Goal: Task Accomplishment & Management: Complete application form

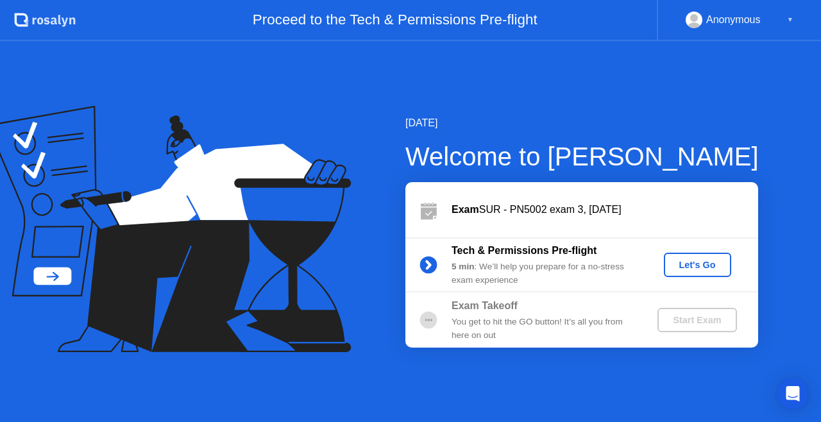
click at [672, 260] on div "Let's Go" at bounding box center [697, 265] width 57 height 10
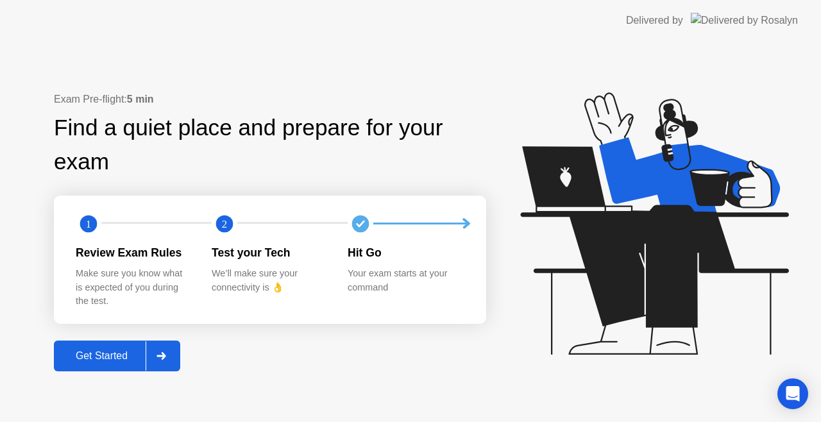
click at [105, 360] on div "Get Started" at bounding box center [102, 356] width 88 height 12
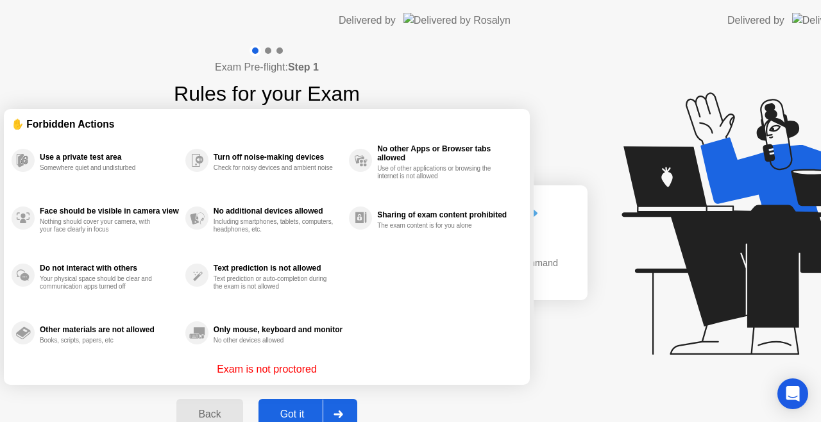
click at [105, 360] on div "Exam Pre-flight: Step 1 Rules for your Exam ✋ Forbidden Actions Use a private t…" at bounding box center [267, 244] width 534 height 407
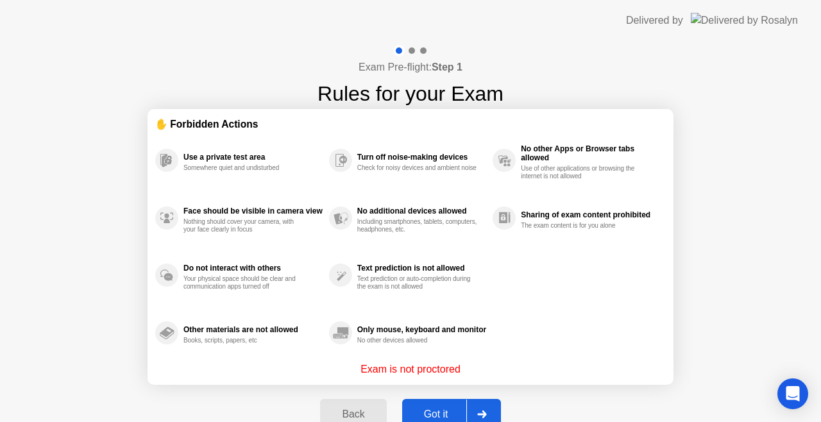
click at [430, 412] on div "Got it" at bounding box center [436, 415] width 60 height 12
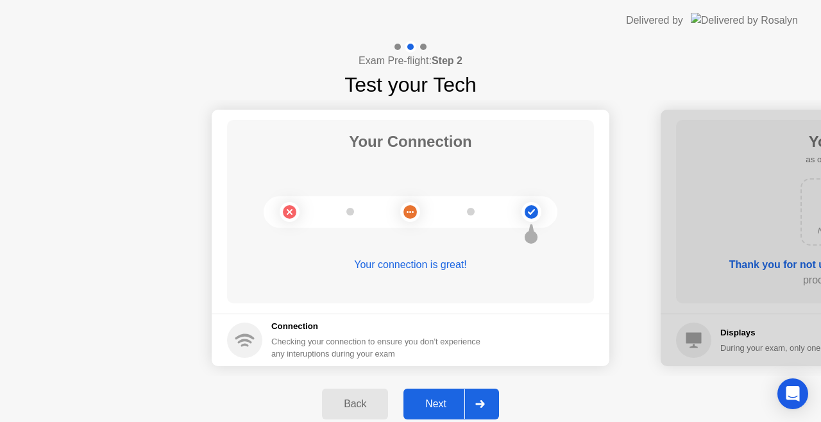
click at [431, 409] on div "Next" at bounding box center [435, 404] width 57 height 12
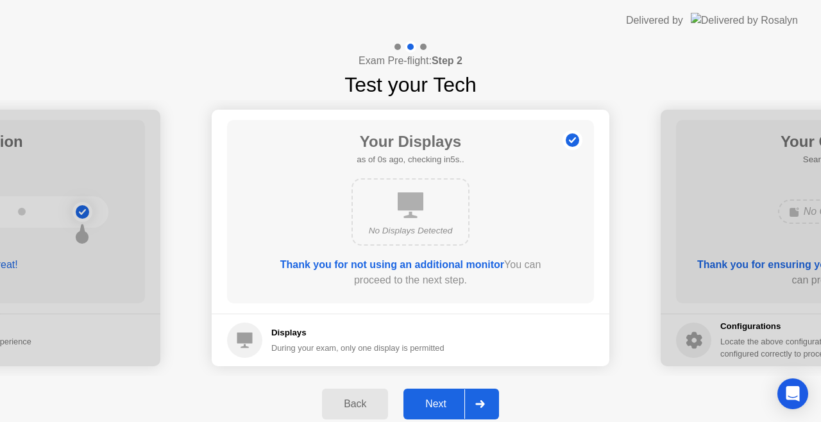
click at [431, 409] on div "Next" at bounding box center [435, 404] width 57 height 12
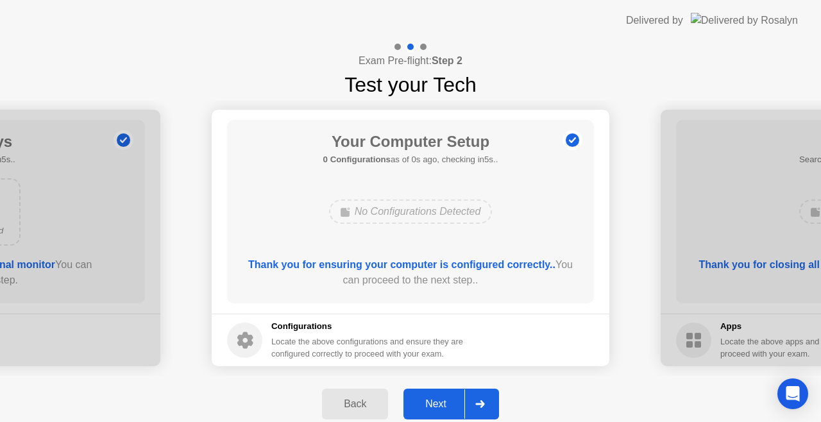
click at [431, 409] on div "Next" at bounding box center [435, 404] width 57 height 12
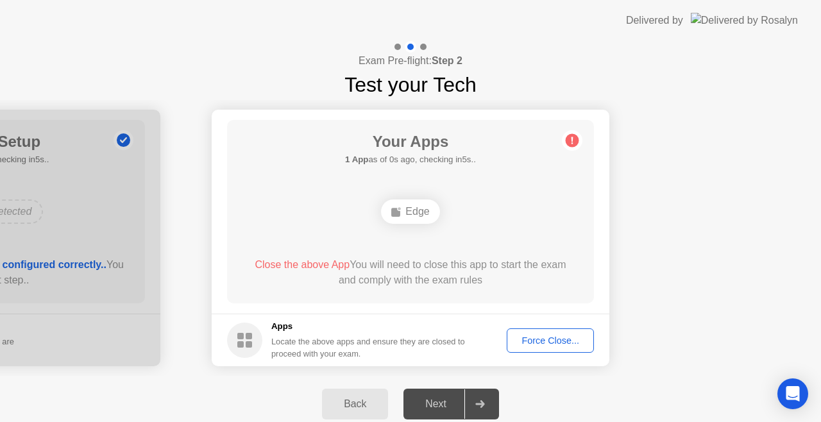
click at [431, 409] on div "Next" at bounding box center [435, 404] width 57 height 12
click at [548, 341] on div "Force Close..." at bounding box center [550, 340] width 78 height 10
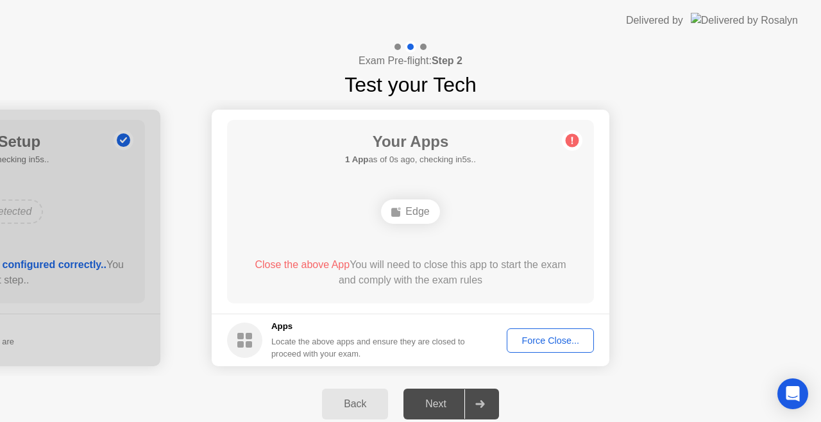
click at [524, 348] on button "Force Close..." at bounding box center [550, 340] width 87 height 24
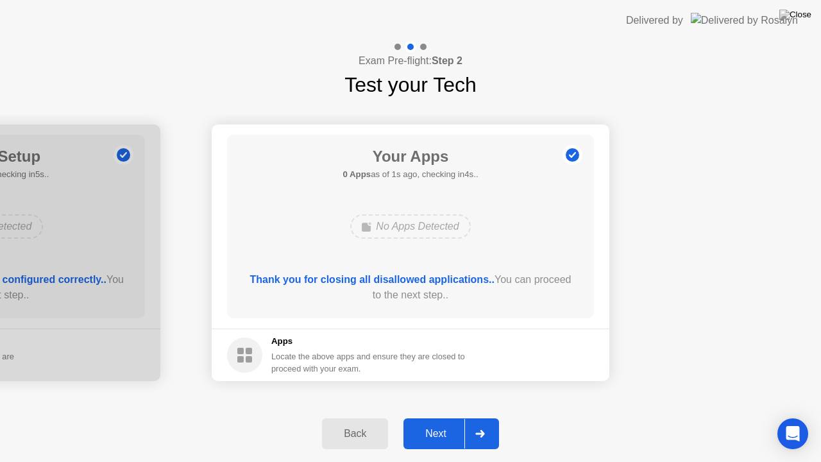
click at [439, 421] on button "Next" at bounding box center [451, 433] width 96 height 31
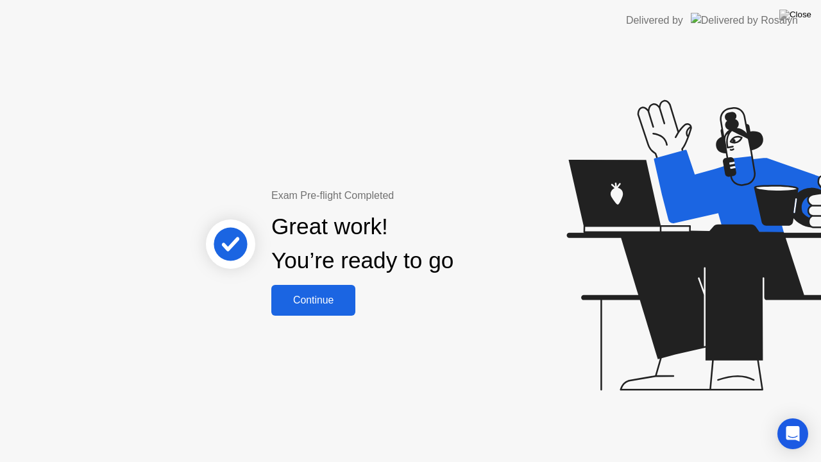
click at [334, 305] on div "Continue" at bounding box center [313, 300] width 76 height 12
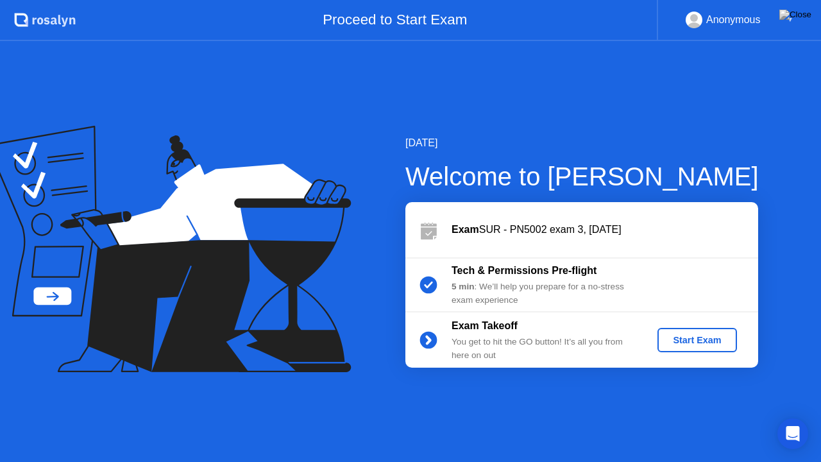
click at [671, 335] on div "Start Exam" at bounding box center [697, 340] width 69 height 10
